Goal: Check status

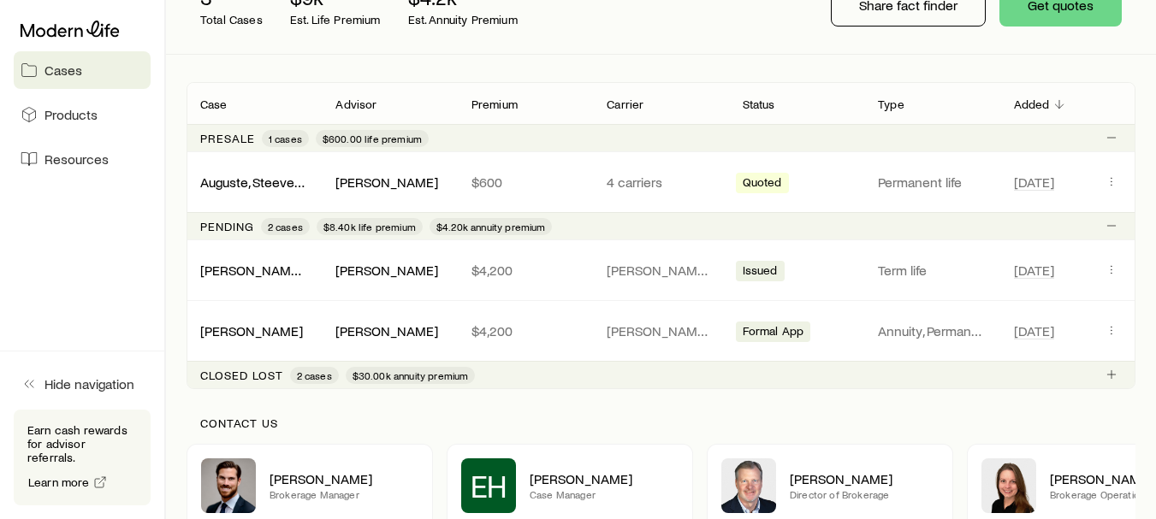
scroll to position [246, 0]
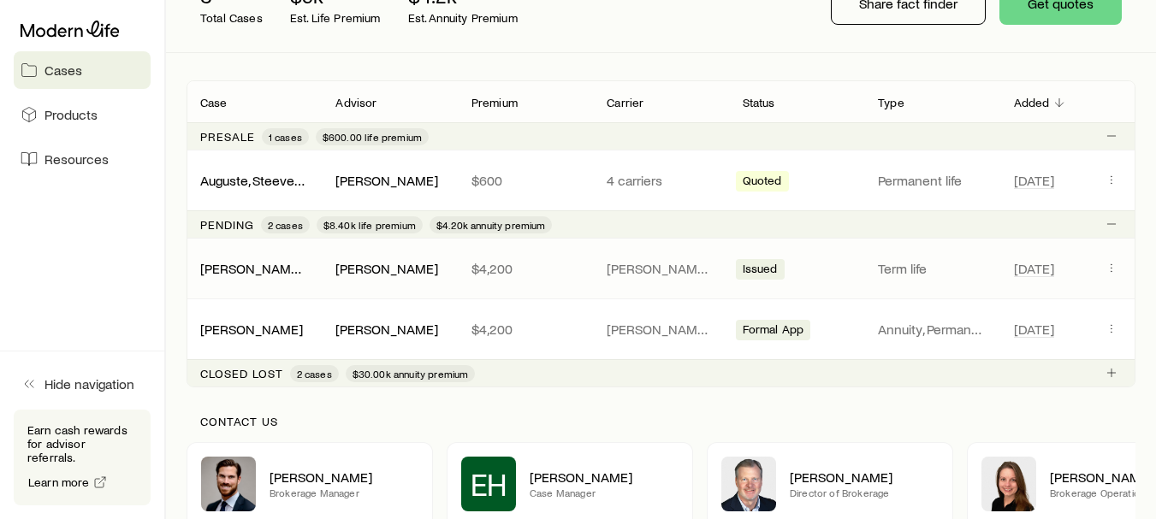
click at [763, 265] on span "Issued" at bounding box center [760, 271] width 35 height 18
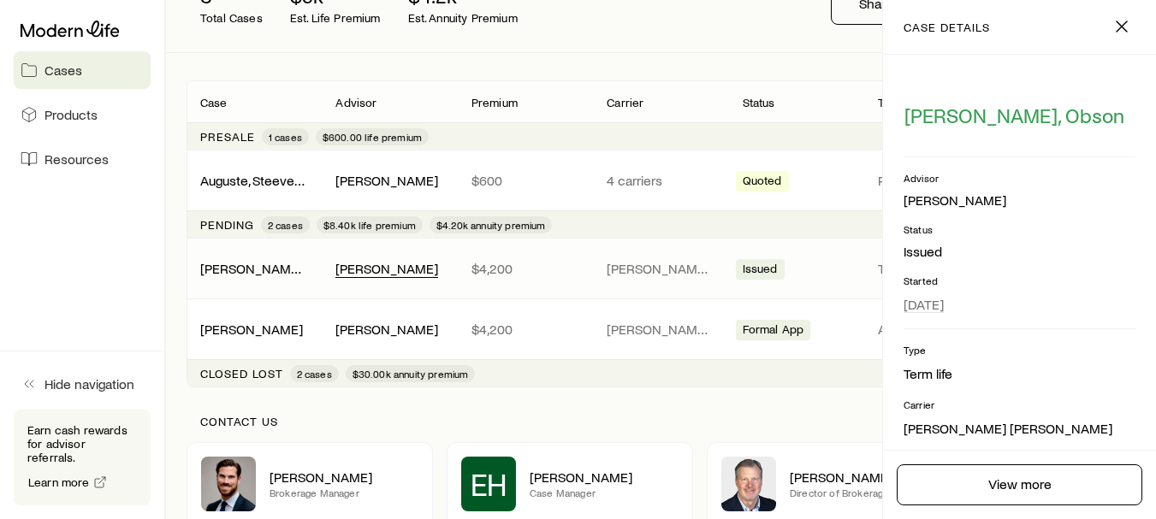
click at [387, 267] on div "[PERSON_NAME]" at bounding box center [386, 269] width 103 height 18
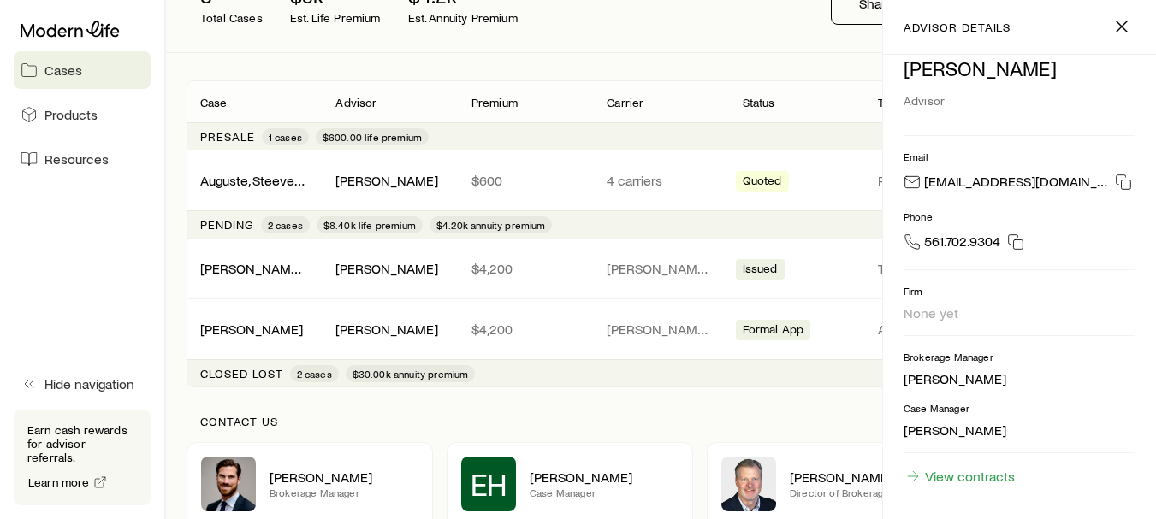
scroll to position [0, 0]
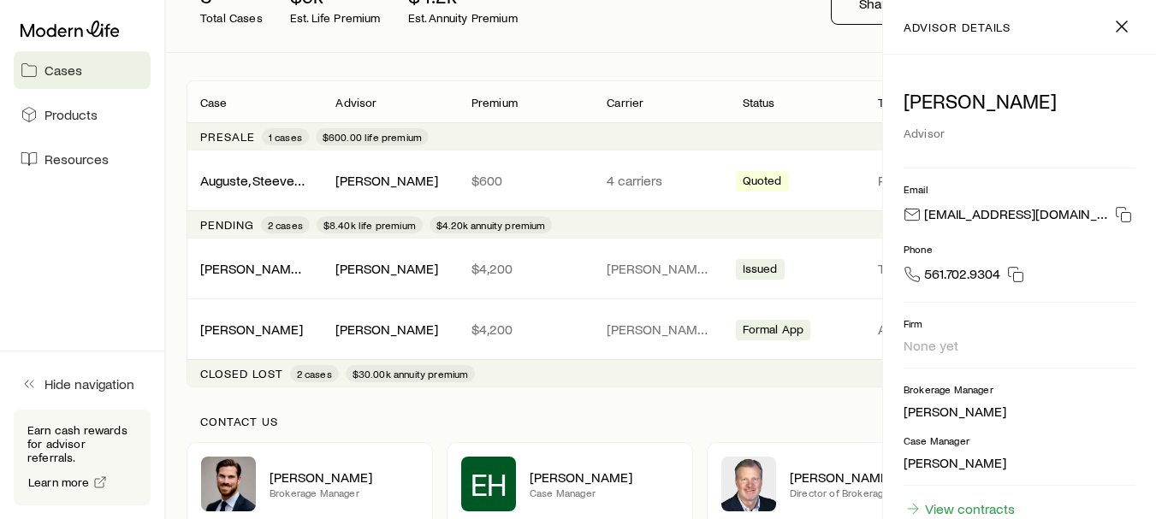
click at [482, 223] on span "$4.20k annuity premium" at bounding box center [491, 225] width 110 height 14
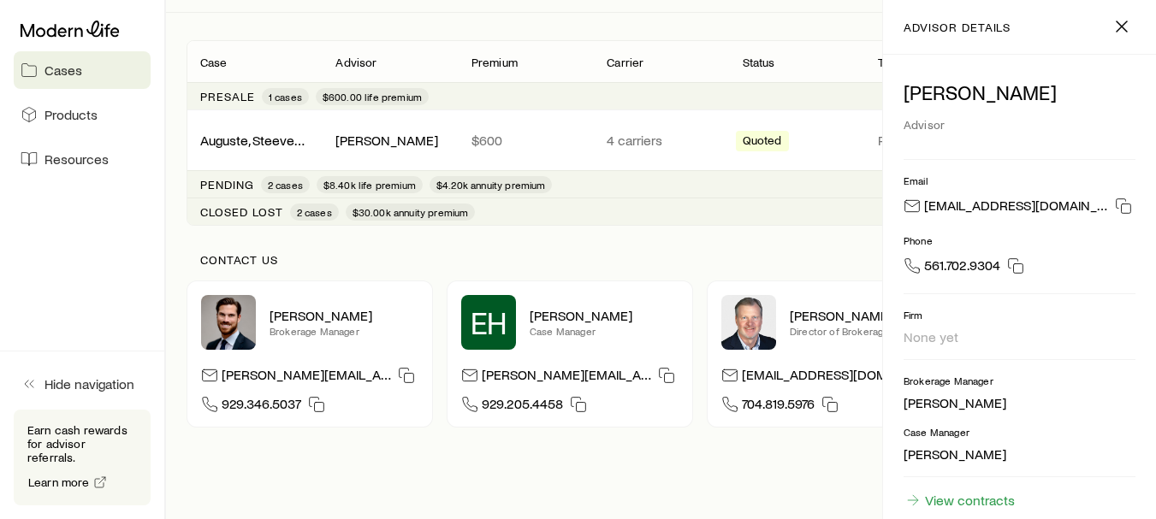
scroll to position [379, 0]
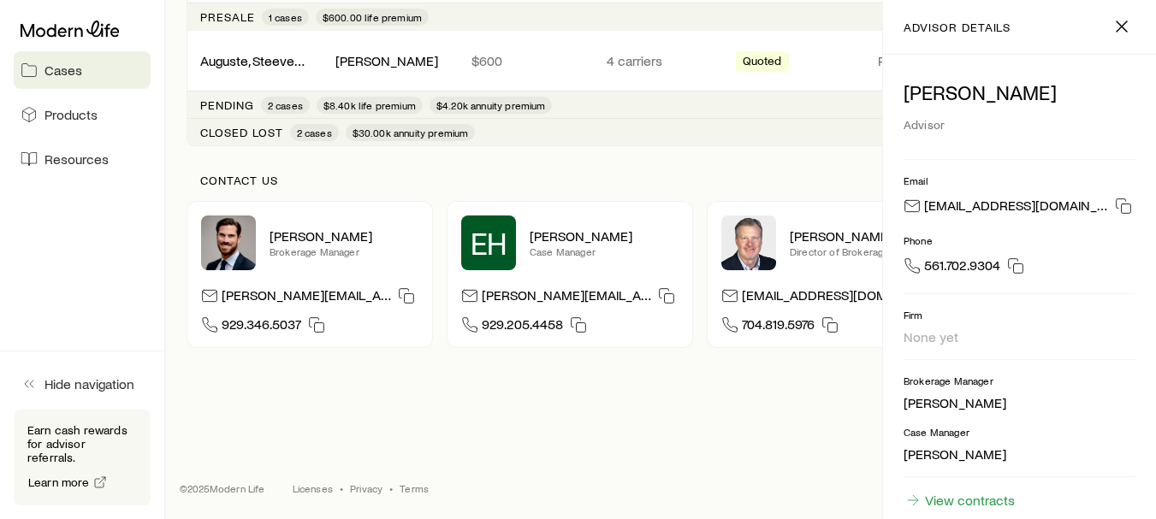
click at [645, 407] on div "Obson Jacque Get help Cases Search and filter By case status All statuses 3 Tot…" at bounding box center [578, 77] width 1156 height 886
click at [1119, 22] on line "button" at bounding box center [1122, 26] width 10 height 10
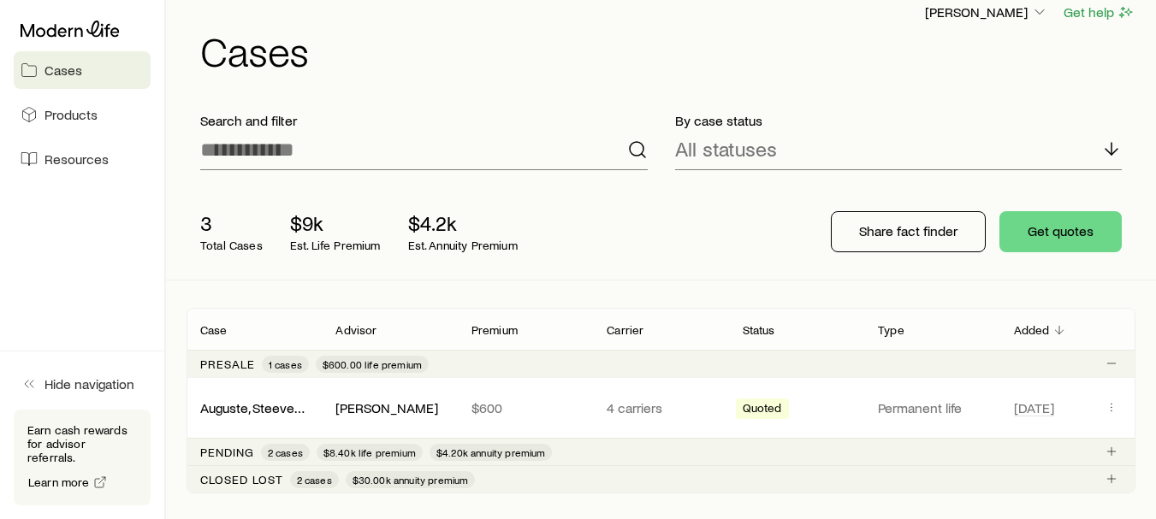
scroll to position [17, 0]
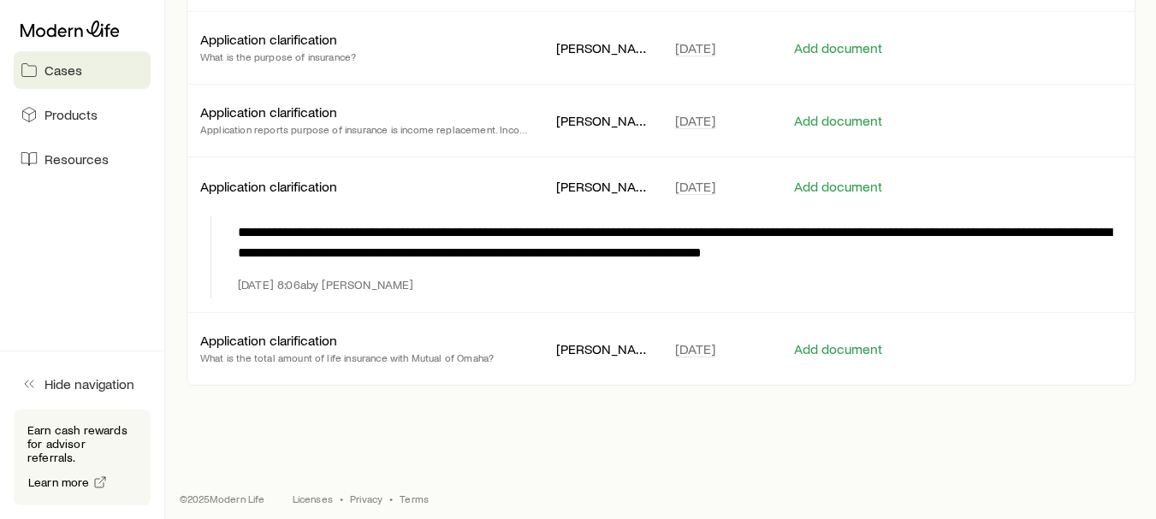
scroll to position [662, 0]
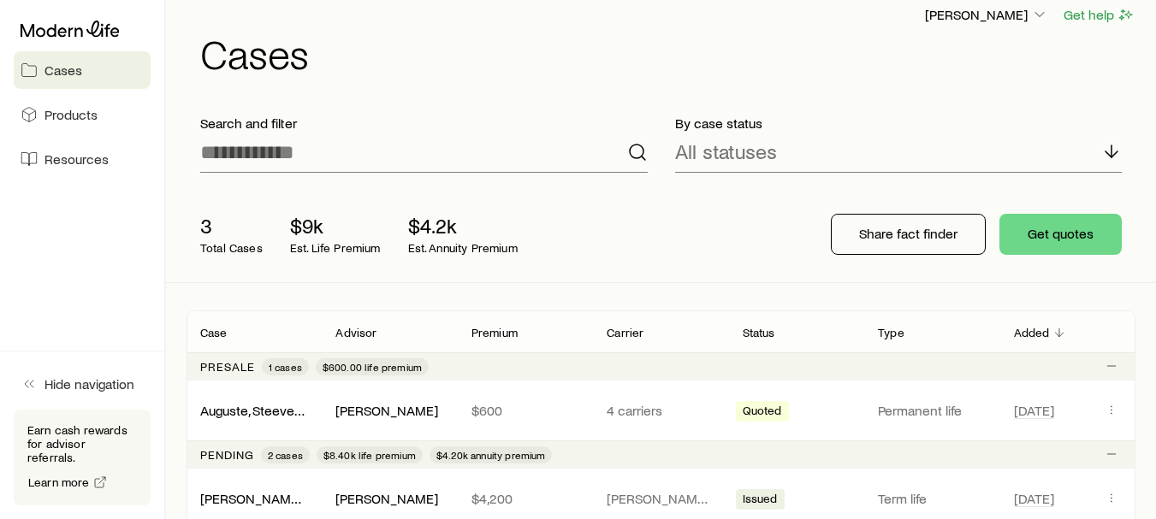
scroll to position [9, 0]
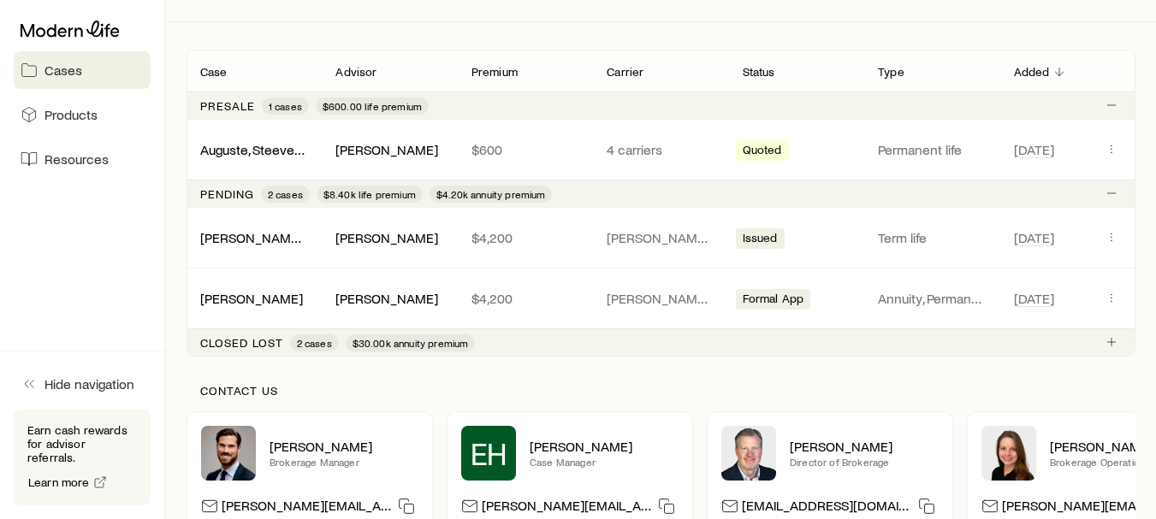
scroll to position [276, 0]
